Goal: Find specific page/section: Find specific page/section

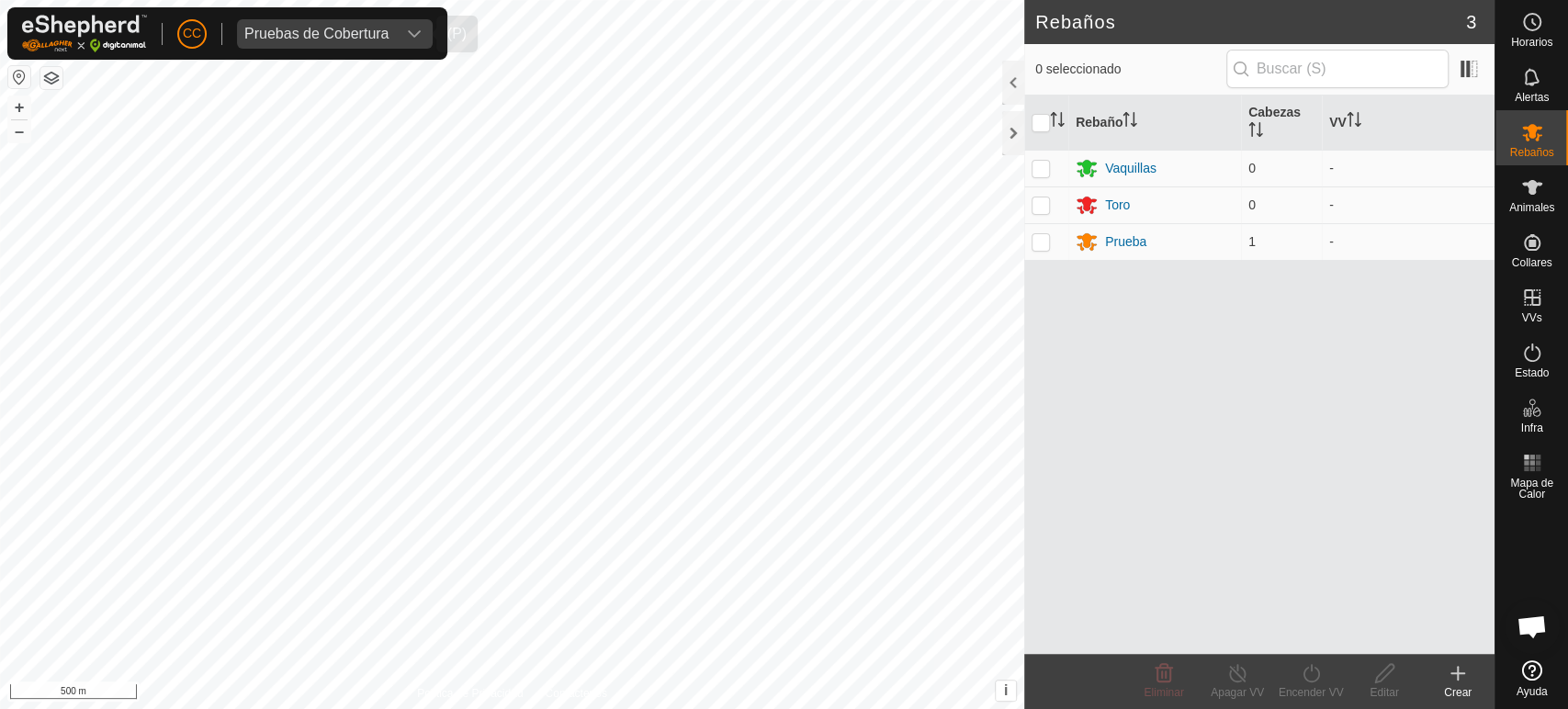
click at [318, 19] on span "Pruebas de Cobertura" at bounding box center [316, 33] width 159 height 29
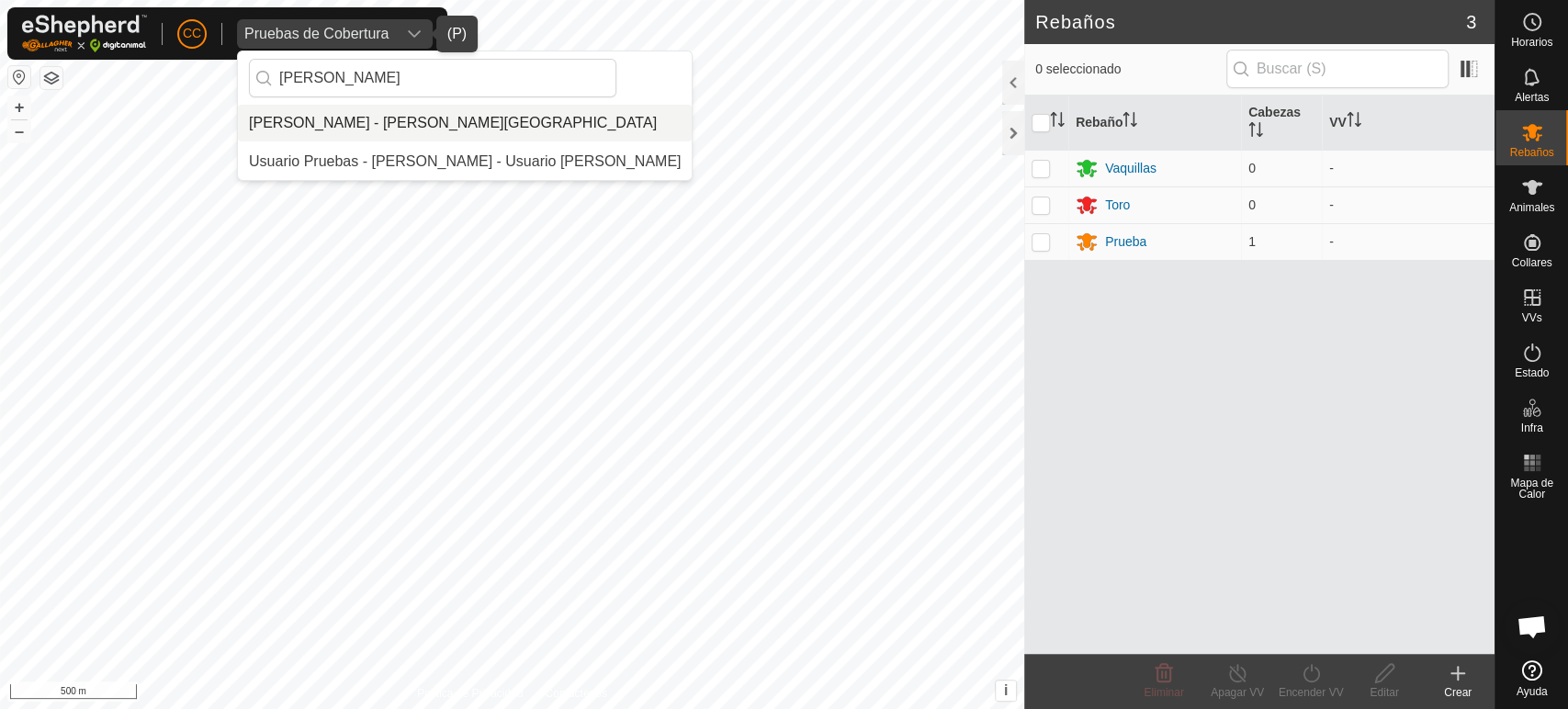
type input "[PERSON_NAME]"
click at [320, 131] on li "[PERSON_NAME] - [PERSON_NAME][GEOGRAPHIC_DATA]" at bounding box center [464, 123] width 454 height 37
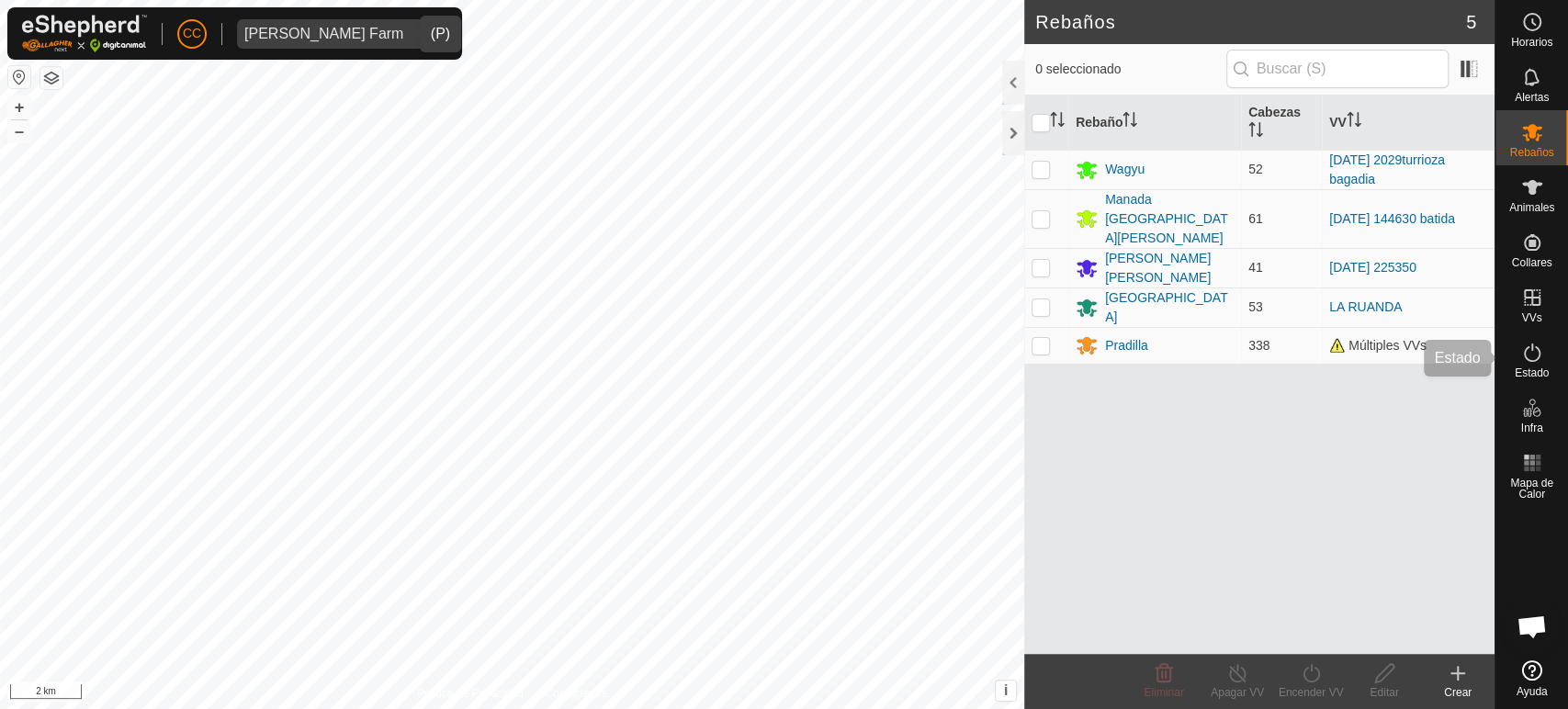
drag, startPoint x: 1520, startPoint y: 355, endPoint x: 1529, endPoint y: 384, distance: 30.4
click at [1520, 355] on es-activation-svg-icon at bounding box center [1532, 352] width 33 height 29
click at [1529, 351] on icon at bounding box center [1532, 352] width 22 height 22
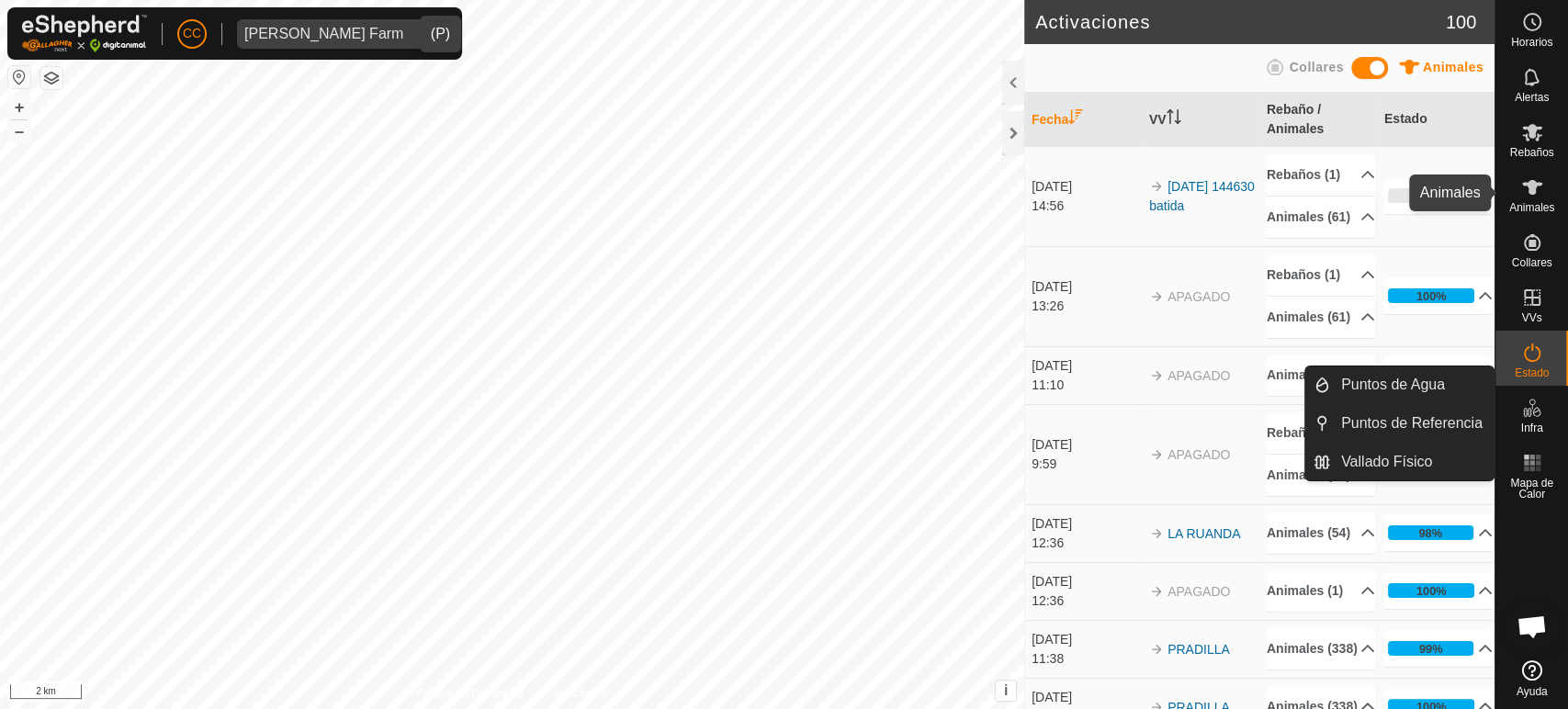
click at [1542, 209] on span "Animales" at bounding box center [1532, 207] width 45 height 11
